Goal: Transaction & Acquisition: Purchase product/service

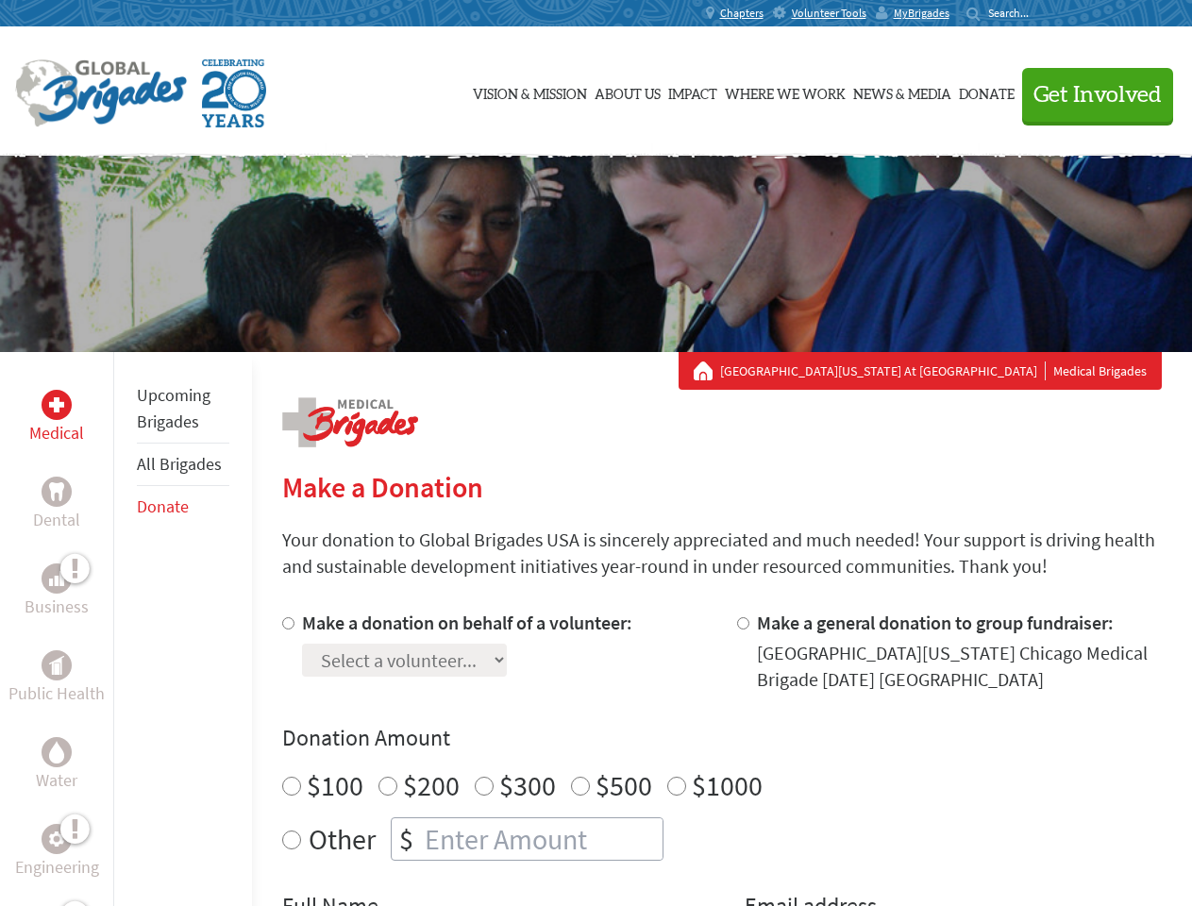
click at [1042, 13] on div "Search for:" at bounding box center [1003, 13] width 75 height 15
click at [1089, 94] on span "Get Involved" at bounding box center [1097, 95] width 128 height 23
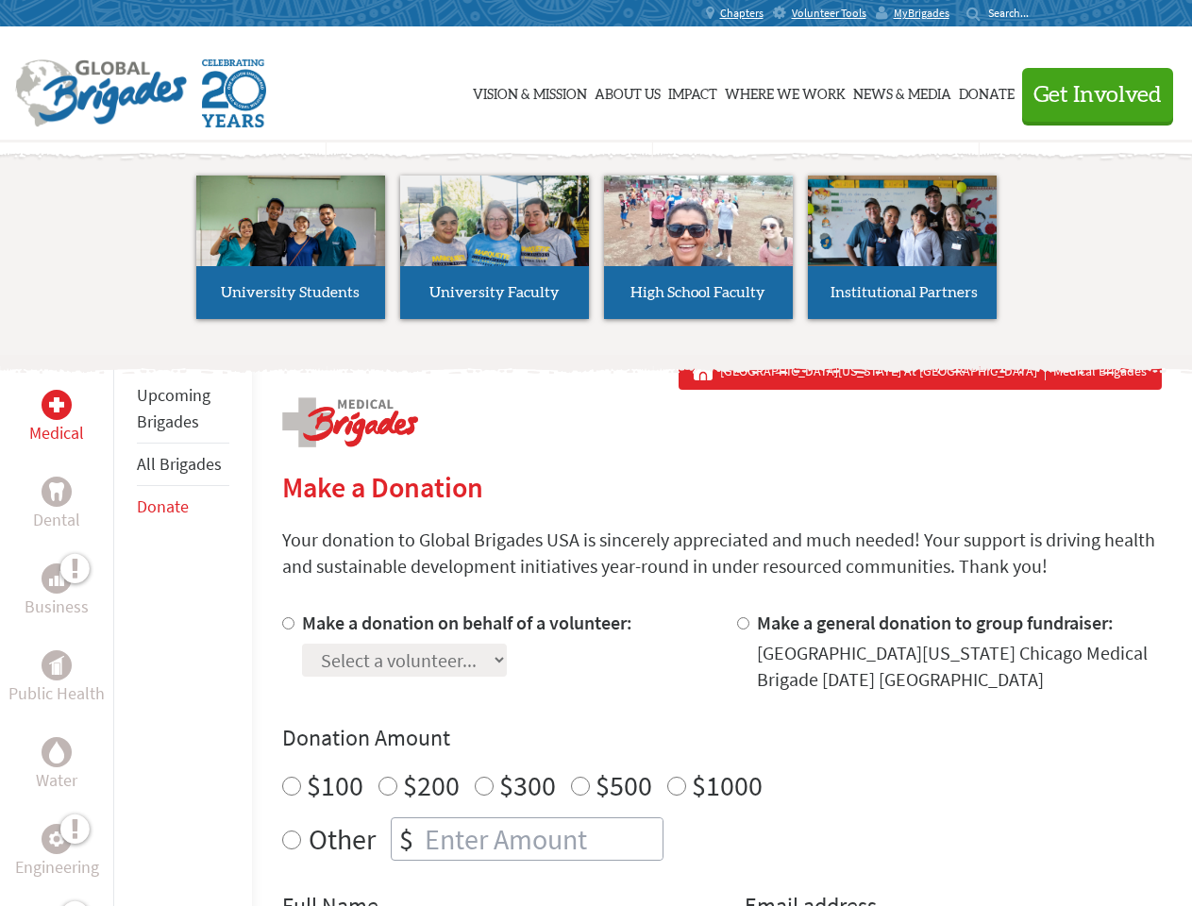
click at [596, 254] on li "High School Faculty" at bounding box center [698, 247] width 204 height 174
click at [125, 628] on div "Upcoming Brigades All Brigades Donate" at bounding box center [182, 805] width 139 height 906
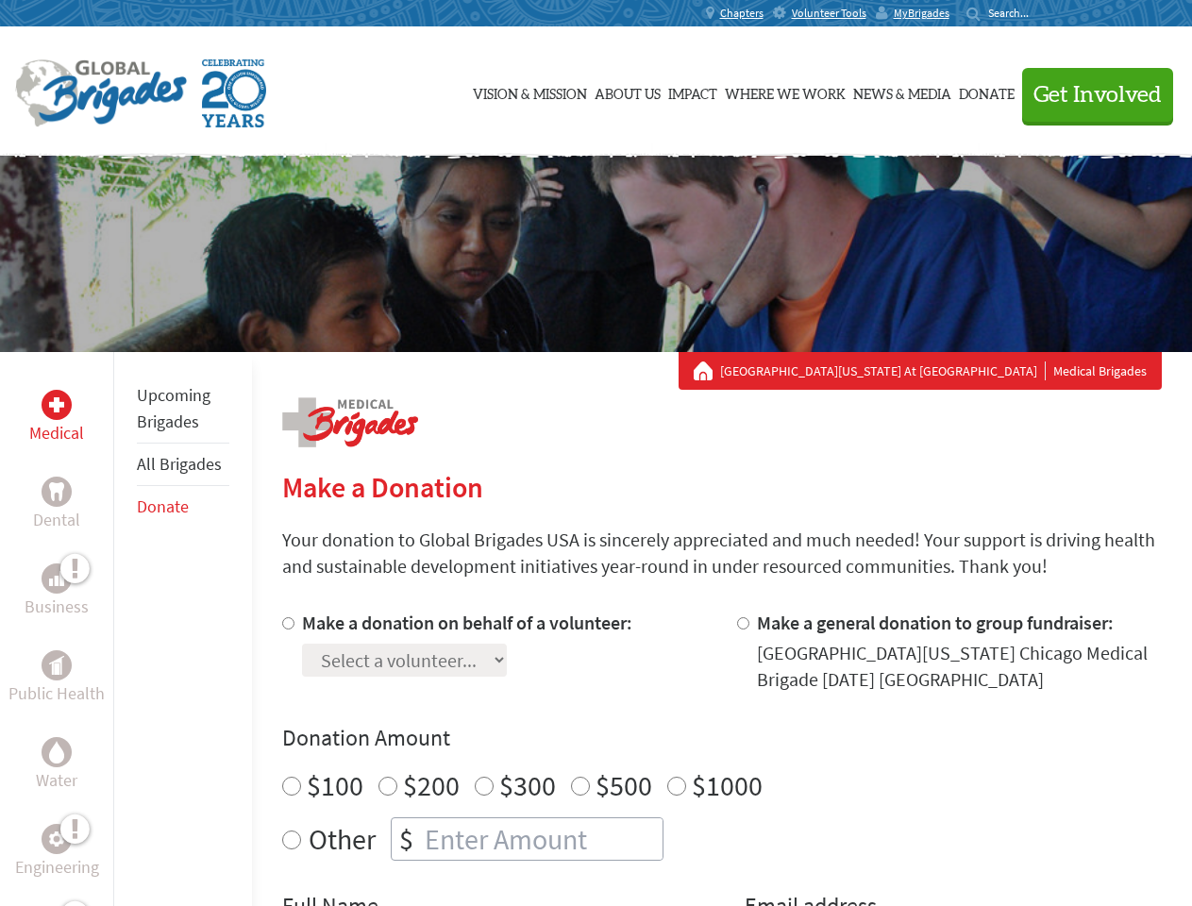
click at [721, 758] on div "Donation Amount $100 $200 $300 $500 $1000 Other $" at bounding box center [721, 792] width 879 height 138
click at [286, 623] on input "Make a donation on behalf of a volunteer:" at bounding box center [288, 623] width 12 height 12
radio input "true"
click at [742, 623] on input "Make a general donation to group fundraiser:" at bounding box center [743, 623] width 12 height 12
radio input "true"
